Goal: Use online tool/utility: Utilize a website feature to perform a specific function

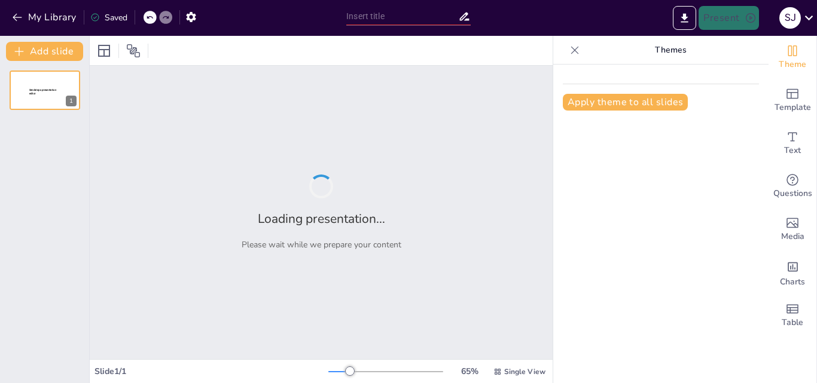
type input "La Escuela Secundaria como Espacio de Transmisión Cultural: Retos y Oportunidad…"
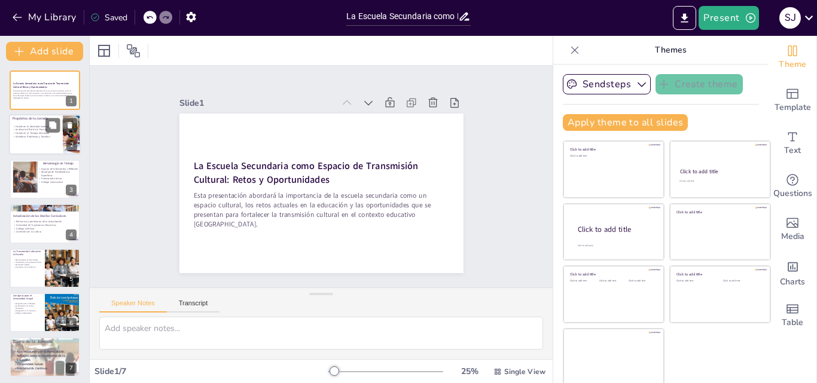
click at [41, 129] on p "Analizar del Rol de la Escuela" at bounding box center [36, 131] width 47 height 4
type textarea "Lo ipsumdolorsi am con adipiscin elitseddoeius te incidid utla etd mag aliquaen…"
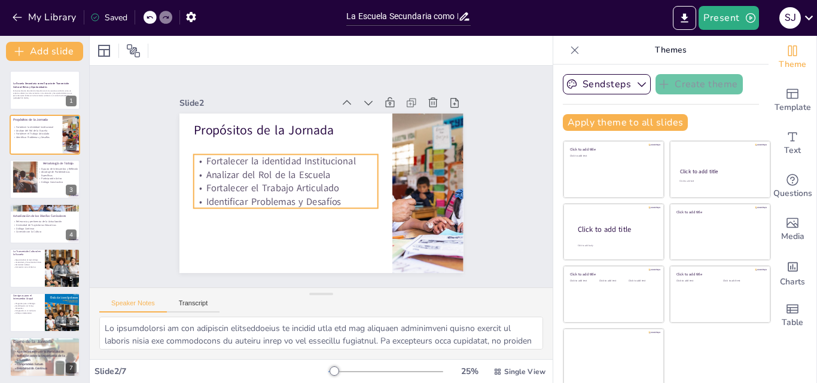
click at [228, 173] on p "Analizar del Rol de la Escuela" at bounding box center [287, 164] width 179 height 70
click at [328, 197] on p "Identificar Problemas y Desafíos" at bounding box center [278, 184] width 174 height 87
click at [328, 197] on p "Identificar Problemas y Desafíos" at bounding box center [281, 193] width 183 height 51
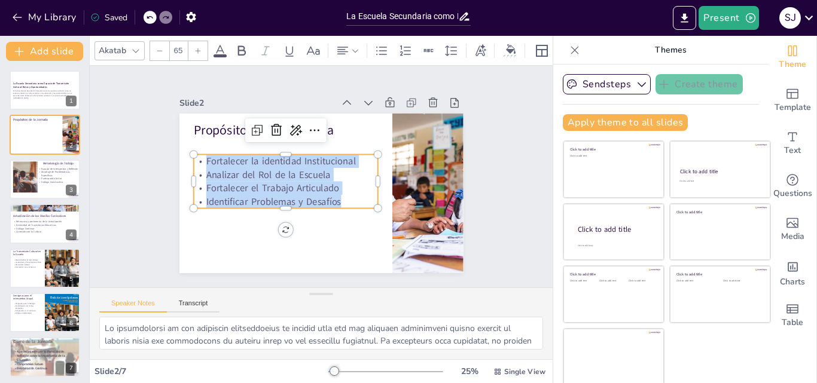
drag, startPoint x: 328, startPoint y: 197, endPoint x: 185, endPoint y: 159, distance: 147.6
click at [191, 159] on div "Fortalecer la identidad Institucional Analizar del Rol de la Escuela Fortalecer…" at bounding box center [285, 177] width 189 height 73
copy div "Fortalecer la identidad Institucional Analizar del Rol de la Escuela Fortalecer…"
click at [34, 98] on p "Esta presentación abordará la importancia de la escuela secundaria como un espa…" at bounding box center [45, 95] width 65 height 10
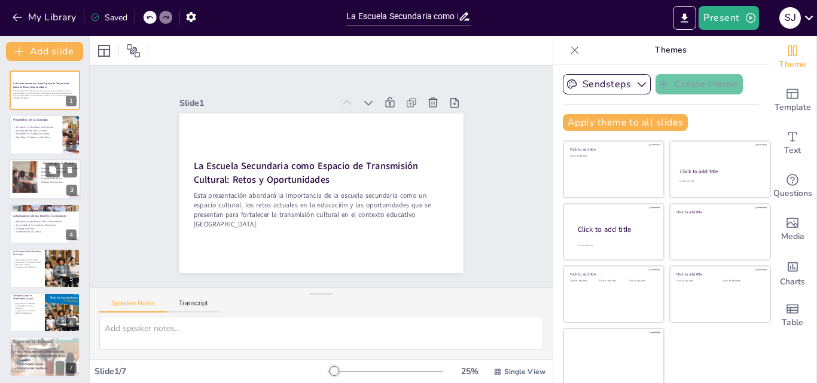
click at [49, 178] on p "Participación Activa" at bounding box center [59, 179] width 42 height 4
type textarea "Lo ipsumd sitamet co ad elitsed doei temporin utla etdolore ma aliquaenima mi v…"
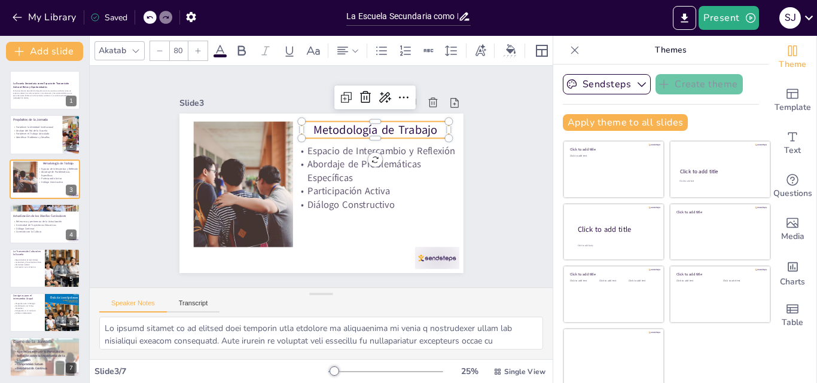
click at [320, 133] on p "Metodología de Trabajo" at bounding box center [387, 148] width 145 height 61
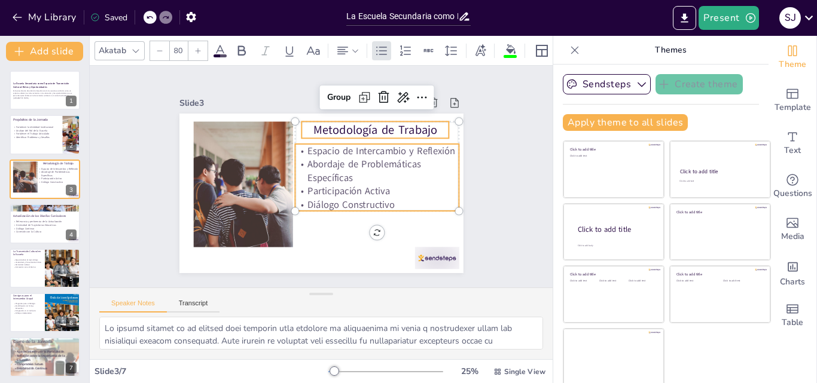
type input "--"
click at [315, 178] on p "Abordaje de Problemáticas Específicas" at bounding box center [377, 183] width 166 height 60
click at [35, 96] on p "Esta presentación abordará la importancia de la escuela secundaria como un espa…" at bounding box center [45, 95] width 65 height 10
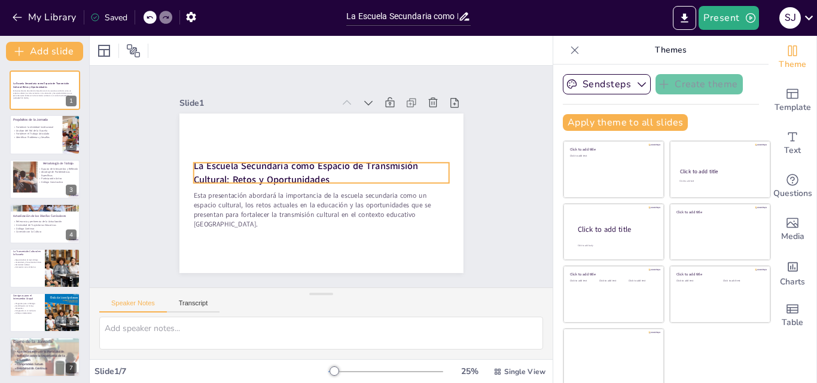
click at [312, 173] on strong "La Escuela Secundaria como Espacio de Transmisión Cultural: Retos y Oportunidad…" at bounding box center [306, 167] width 226 height 40
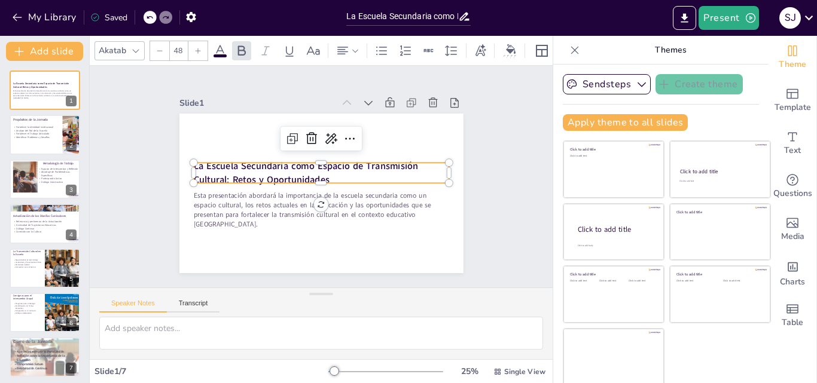
click at [316, 173] on p "La Escuela Secundaria como Espacio de Transmisión Cultural: Retos y Oportunidad…" at bounding box center [322, 173] width 251 height 104
click at [316, 173] on p "La Escuela Secundaria como Espacio de Transmisión Cultural: Retos y Oportunidad…" at bounding box center [321, 173] width 257 height 53
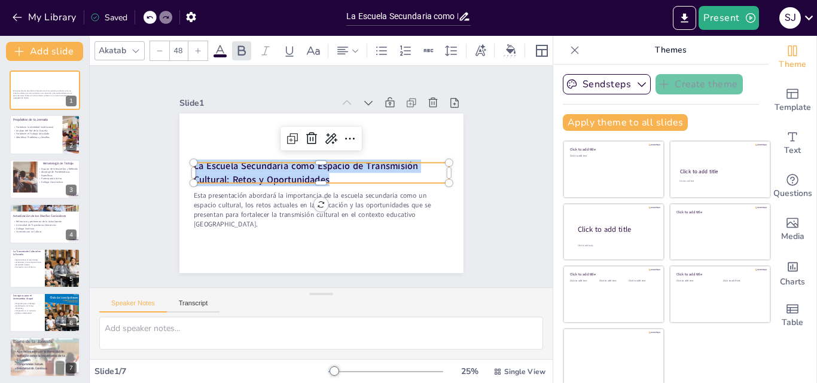
drag, startPoint x: 316, startPoint y: 173, endPoint x: 184, endPoint y: 159, distance: 132.4
click at [184, 159] on div "Esta presentación abordará la importancia de la escuela secundaria como un espa…" at bounding box center [319, 193] width 299 height 188
copy strong "La Escuela Secundaria como Espacio de Transmisión Cultural: Retos y Oportunidad…"
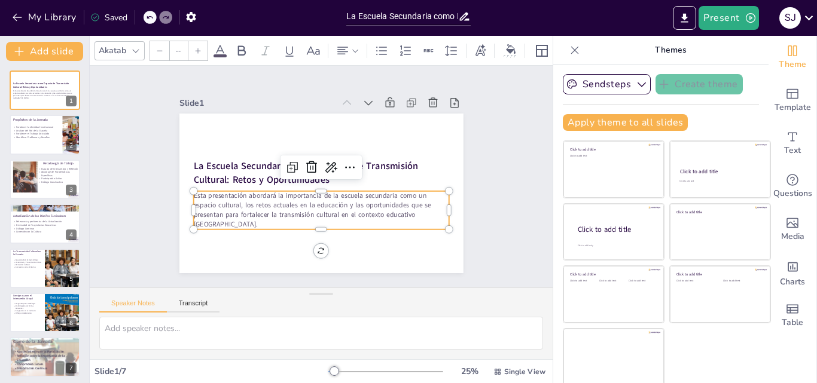
type input "46"
click at [266, 193] on p "Esta presentación abordará la importancia de la escuela secundaria como un espa…" at bounding box center [287, 173] width 65 height 258
click at [266, 193] on p "Esta presentación abordará la importancia de la escuela secundaria como un espa…" at bounding box center [314, 210] width 258 height 90
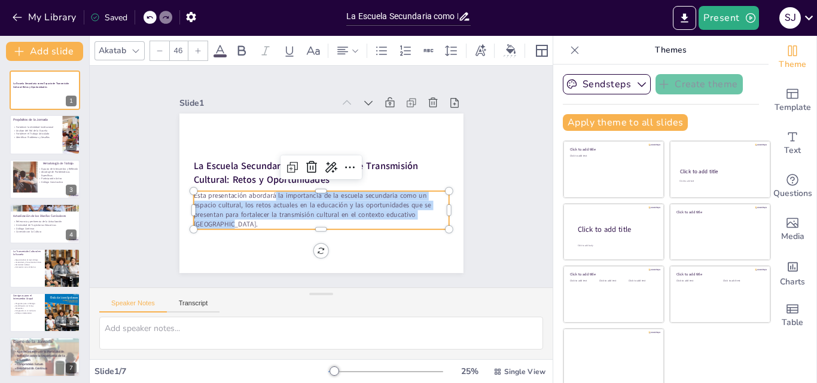
drag, startPoint x: 262, startPoint y: 192, endPoint x: 266, endPoint y: 220, distance: 27.8
click at [266, 220] on p "Esta presentación abordará la importancia de la escuela secundaria como un espa…" at bounding box center [314, 210] width 258 height 90
copy p "la importancia de la escuela secundaria como un espacio cultural, los retos act…"
click at [35, 173] on div at bounding box center [25, 177] width 48 height 32
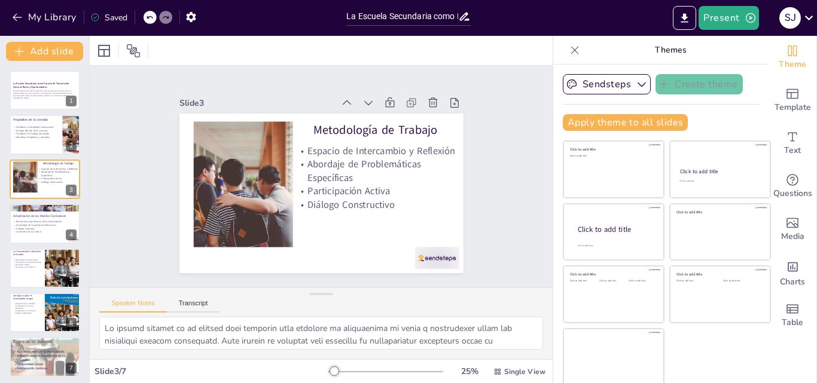
scroll to position [2, 0]
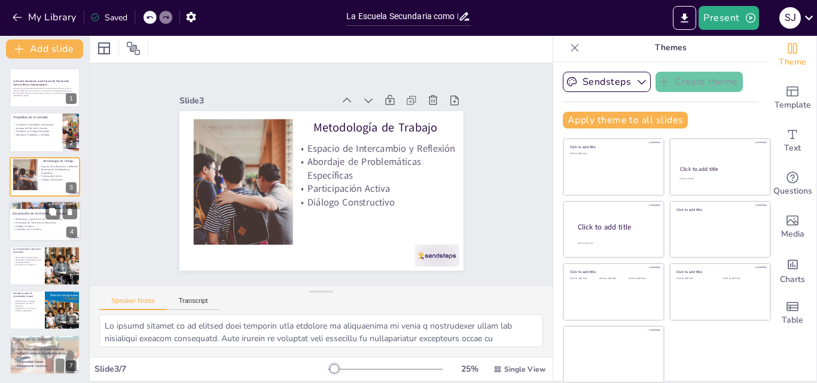
click at [34, 218] on p "Relevancia y pertinencia de la Actualización" at bounding box center [45, 220] width 65 height 4
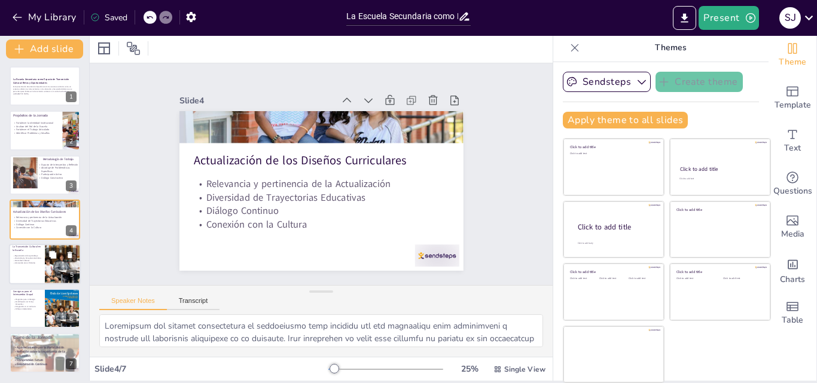
click at [30, 269] on div at bounding box center [45, 264] width 72 height 41
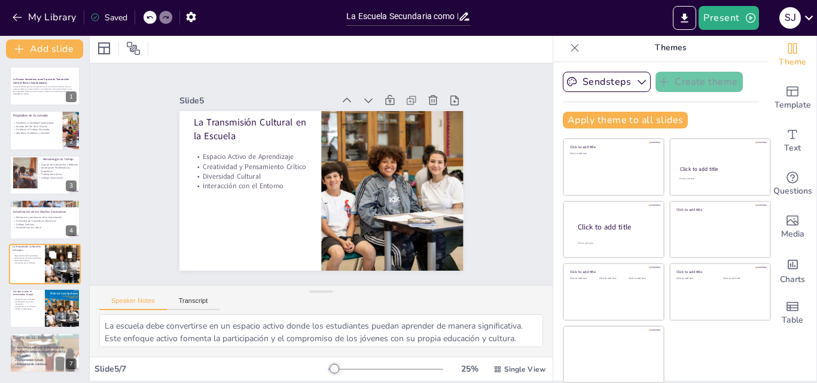
scroll to position [4, 0]
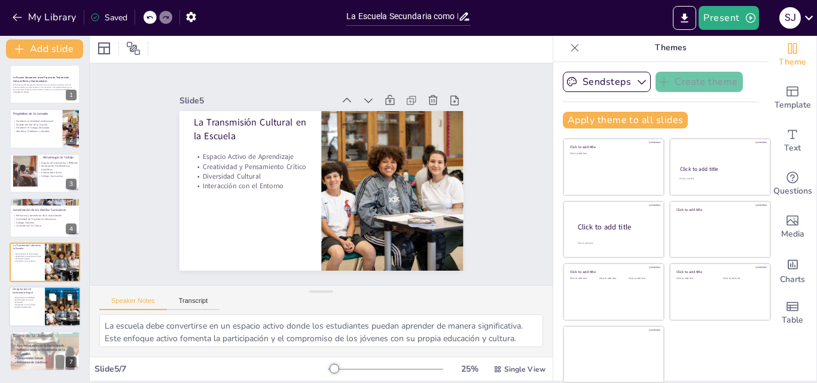
click at [27, 314] on div at bounding box center [45, 307] width 72 height 41
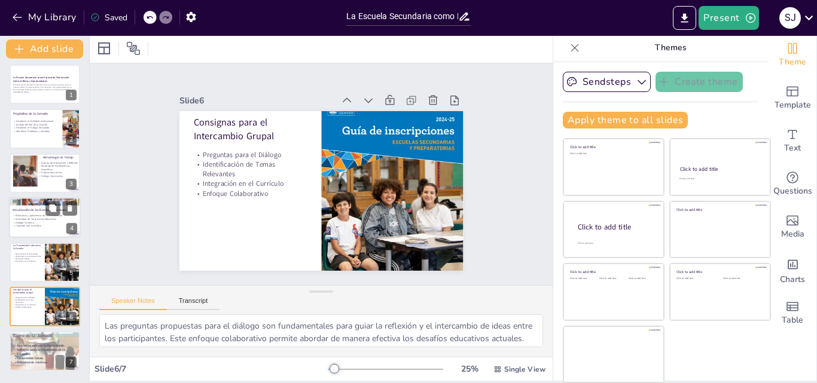
click at [32, 216] on p "Relevancia y pertinencia de la Actualización" at bounding box center [45, 216] width 65 height 4
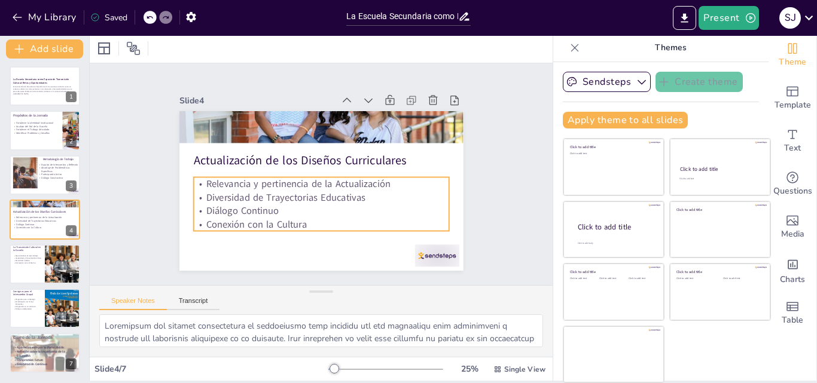
click at [294, 221] on p "Conexión con la Cultura" at bounding box center [315, 224] width 255 height 40
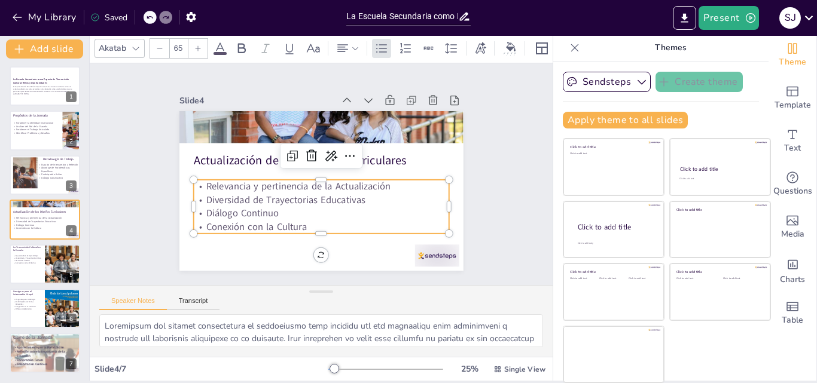
click at [294, 221] on p "Conexión con la Cultura" at bounding box center [310, 226] width 253 height 66
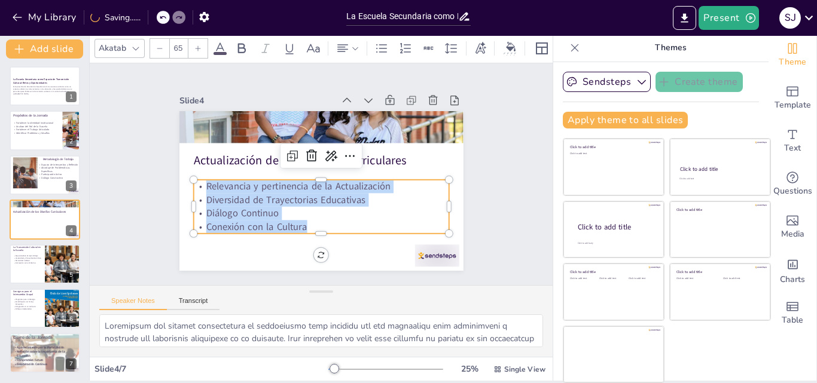
drag, startPoint x: 293, startPoint y: 222, endPoint x: 188, endPoint y: 187, distance: 110.5
click at [188, 187] on div "Relevancia y pertinencia de la Actualización Diversidad de Trayectorias Educati…" at bounding box center [318, 206] width 260 height 80
copy div "Relevancia y pertinencia de la Actualización Diversidad de Trayectorias Educati…"
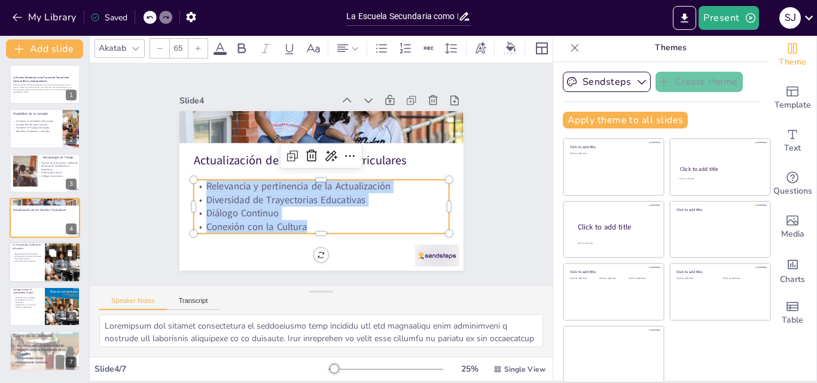
click at [22, 264] on div at bounding box center [45, 262] width 72 height 41
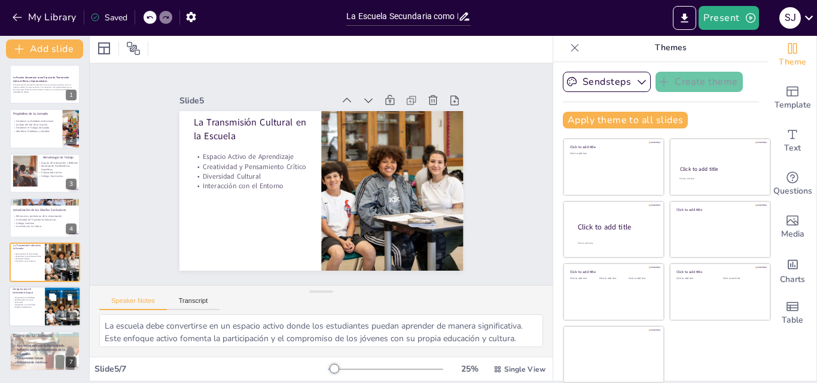
click at [20, 300] on p "Identificación de Temas Relevantes" at bounding box center [27, 301] width 29 height 5
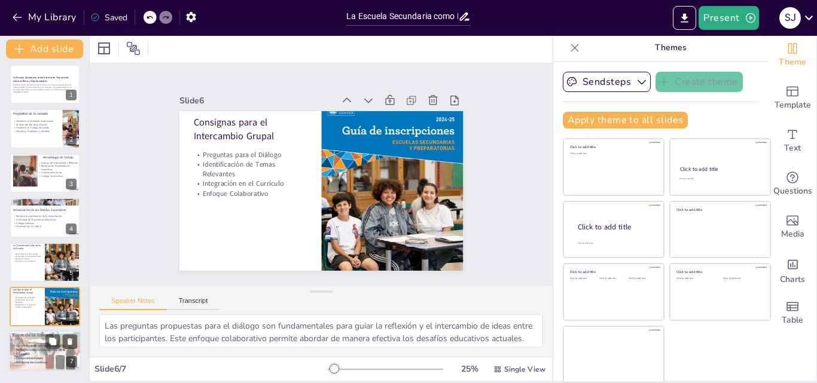
click at [23, 344] on span "Agradecimiento por la Participación" at bounding box center [40, 346] width 48 height 4
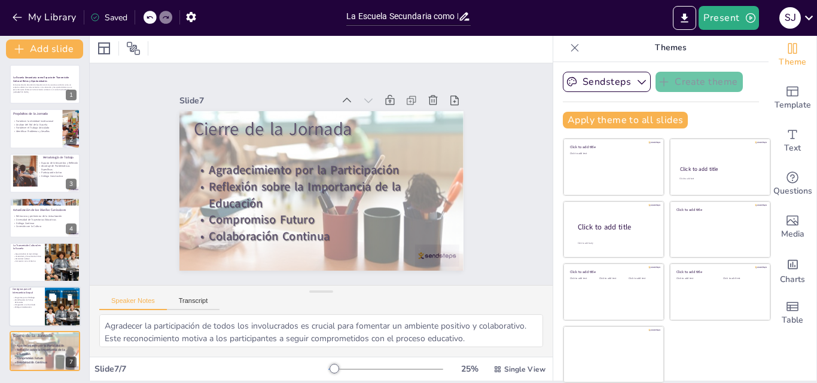
click at [32, 297] on p "Preguntas para el Diálogo" at bounding box center [27, 298] width 29 height 2
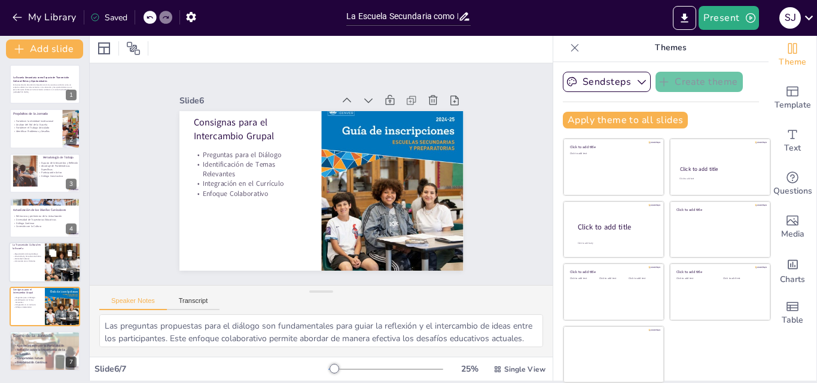
click at [41, 255] on p "Creatividad y Pensamiento Crítico" at bounding box center [27, 256] width 29 height 2
type textarea "La escuela debe convertirse en un espacio activo donde los estudiantes puedan a…"
